Goal: Task Accomplishment & Management: Complete application form

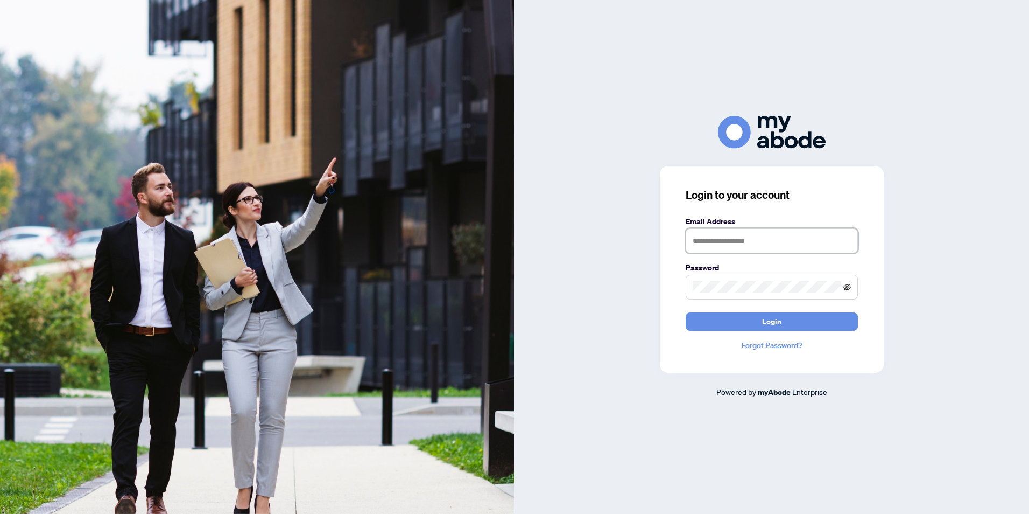
type input "**********"
click at [847, 286] on icon "eye-invisible" at bounding box center [847, 287] width 8 height 8
click at [847, 286] on icon "eye" at bounding box center [847, 287] width 8 height 8
click at [770, 321] on span "Login" at bounding box center [771, 321] width 19 height 17
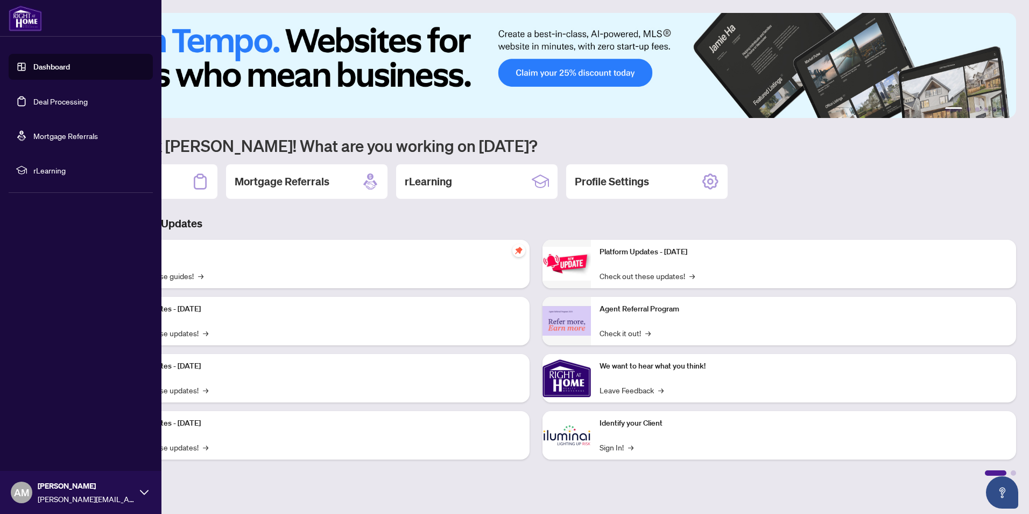
click at [51, 102] on link "Deal Processing" at bounding box center [60, 101] width 54 height 10
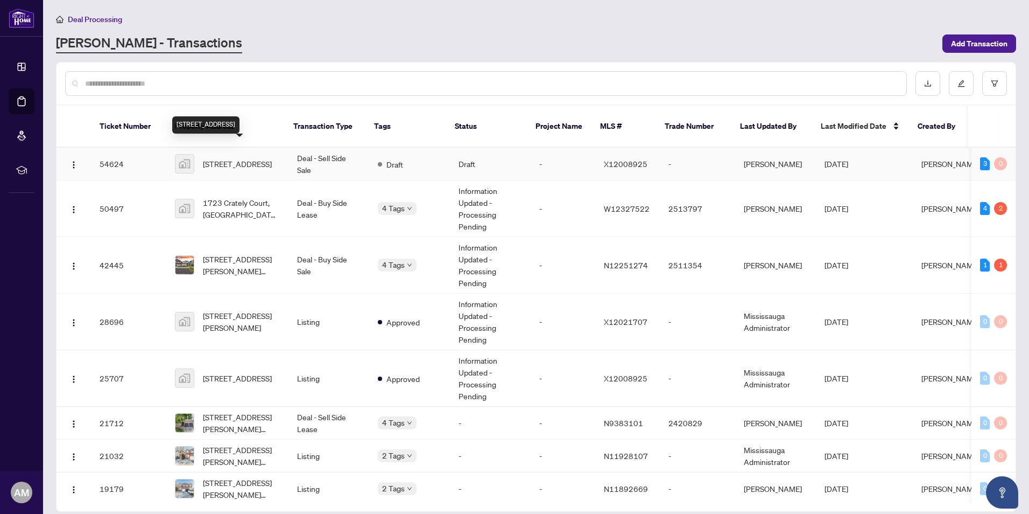
click at [230, 158] on span "[STREET_ADDRESS]" at bounding box center [237, 164] width 69 height 12
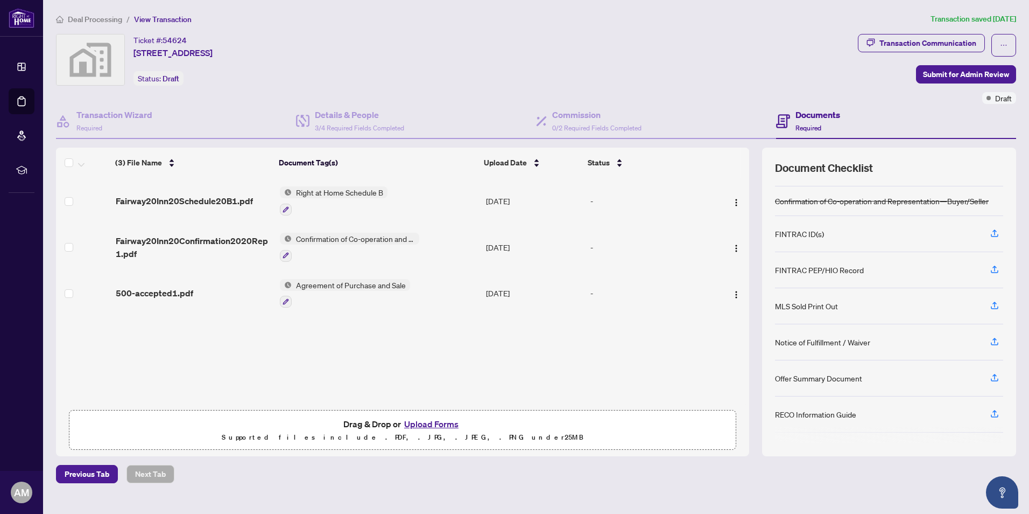
scroll to position [46, 0]
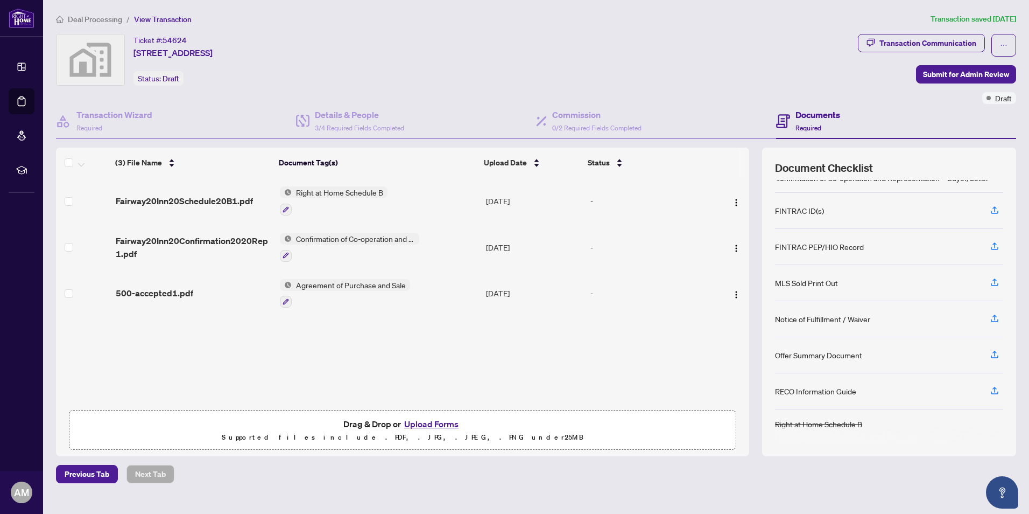
click at [451, 425] on button "Upload Forms" at bounding box center [431, 424] width 61 height 14
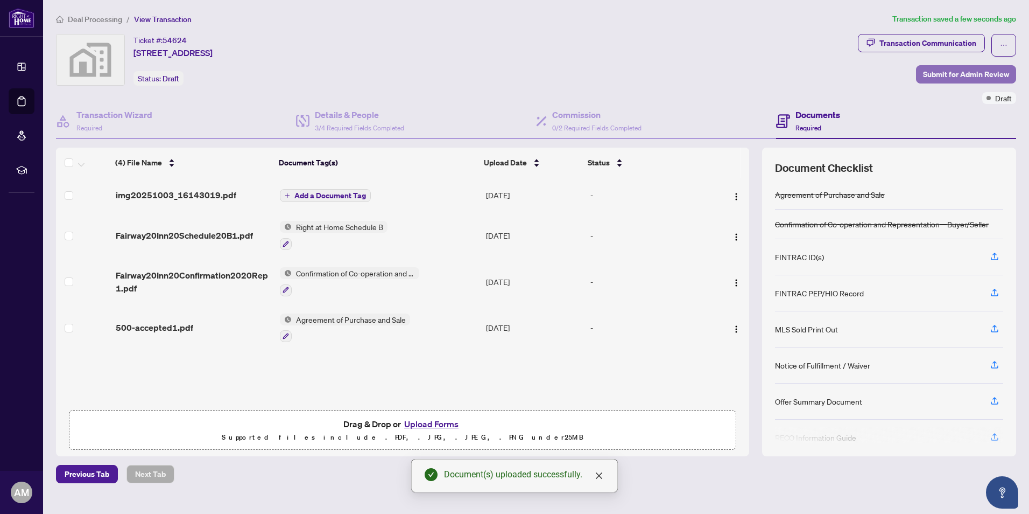
click at [962, 72] on span "Submit for Admin Review" at bounding box center [966, 74] width 86 height 17
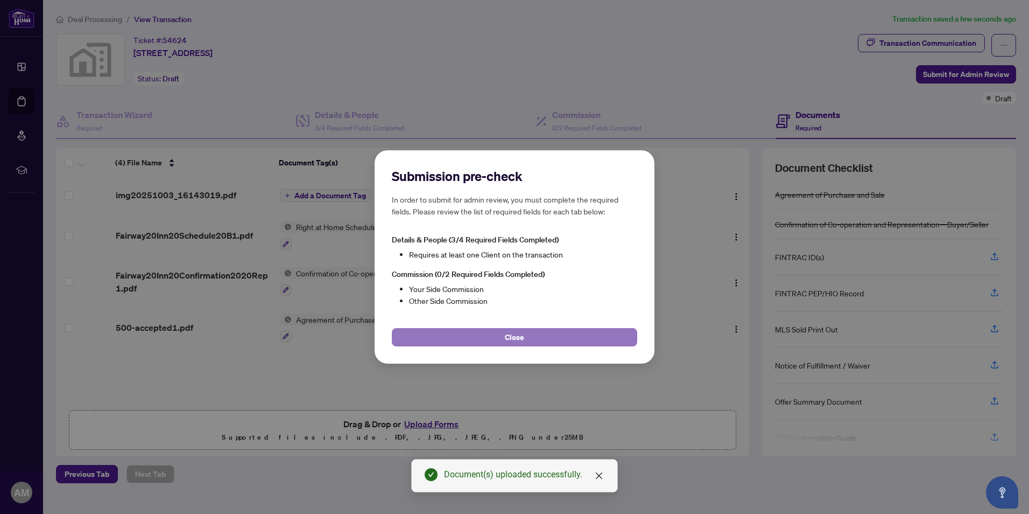
click at [516, 337] on span "Close" at bounding box center [514, 336] width 19 height 17
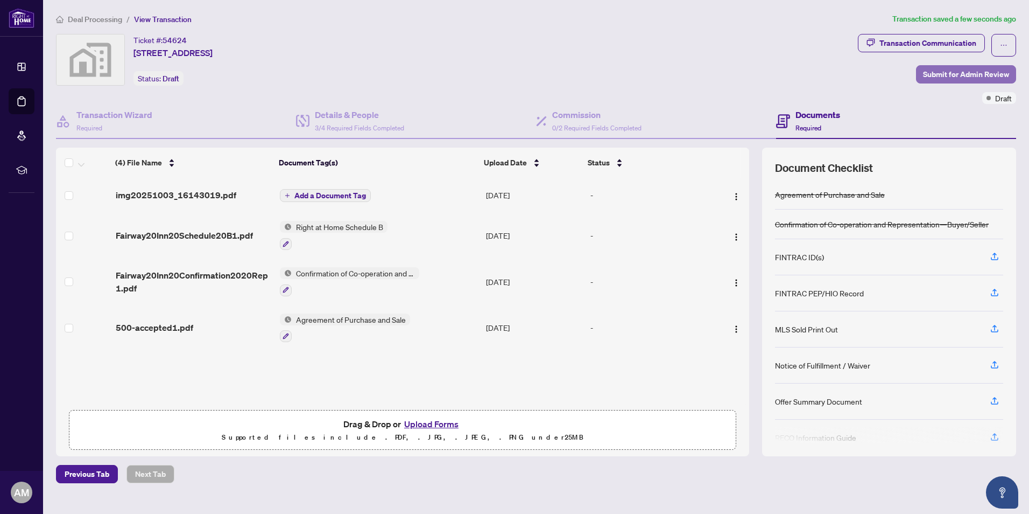
click at [958, 75] on span "Submit for Admin Review" at bounding box center [966, 74] width 86 height 17
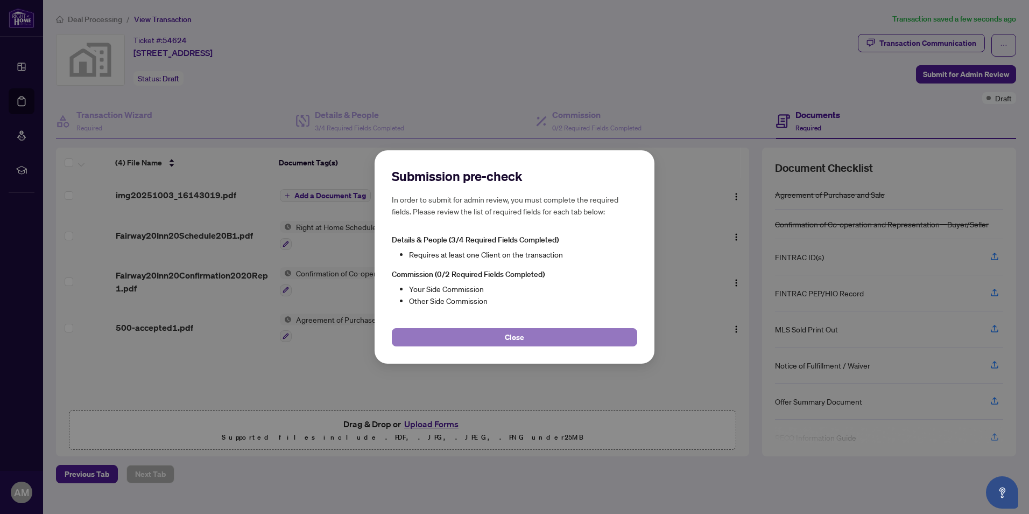
click at [519, 335] on span "Close" at bounding box center [514, 336] width 19 height 17
